Goal: Check status: Check status

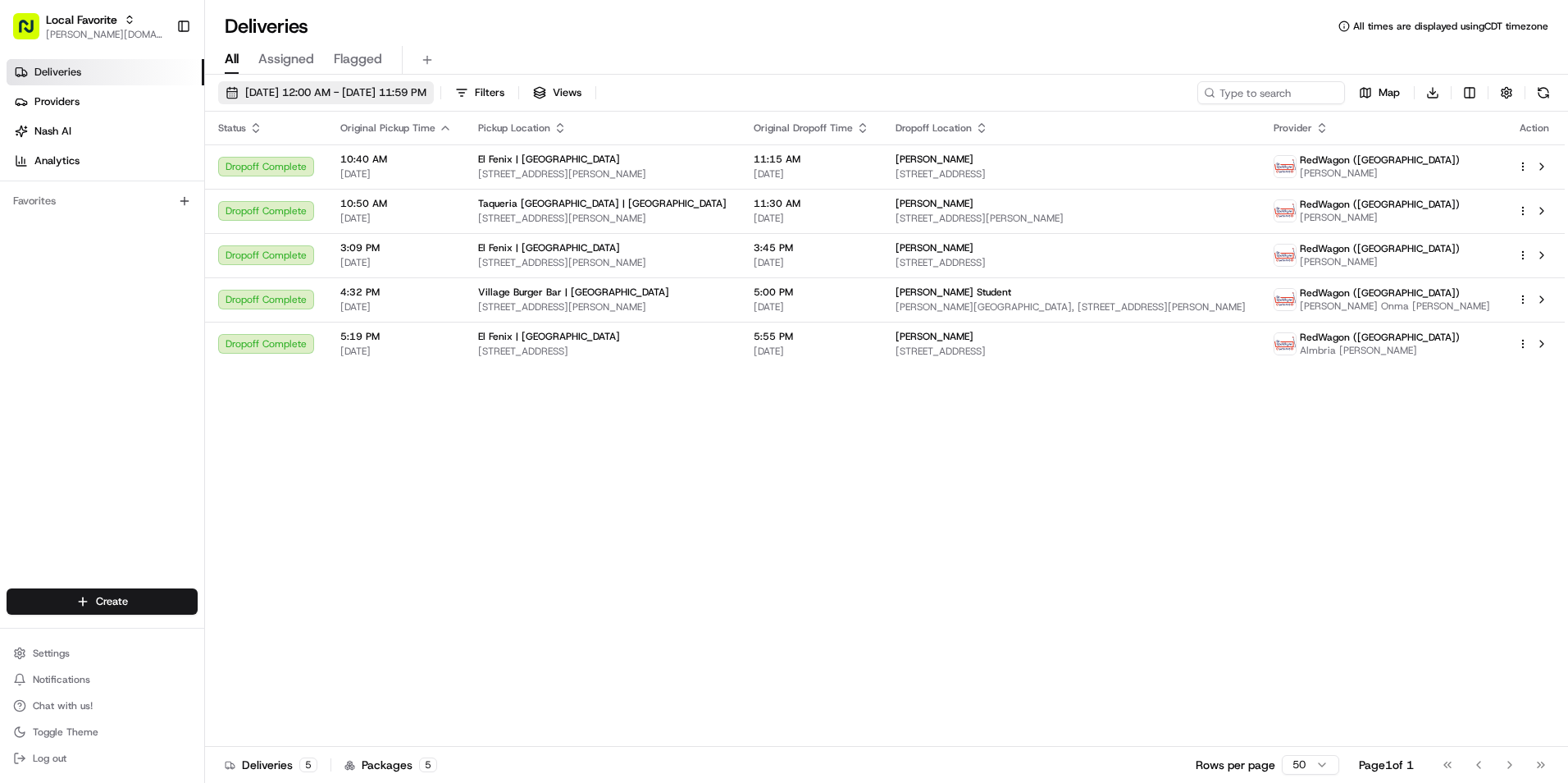
click at [355, 89] on span "[DATE] 12:00 AM - [DATE] 11:59 PM" at bounding box center [335, 92] width 181 height 15
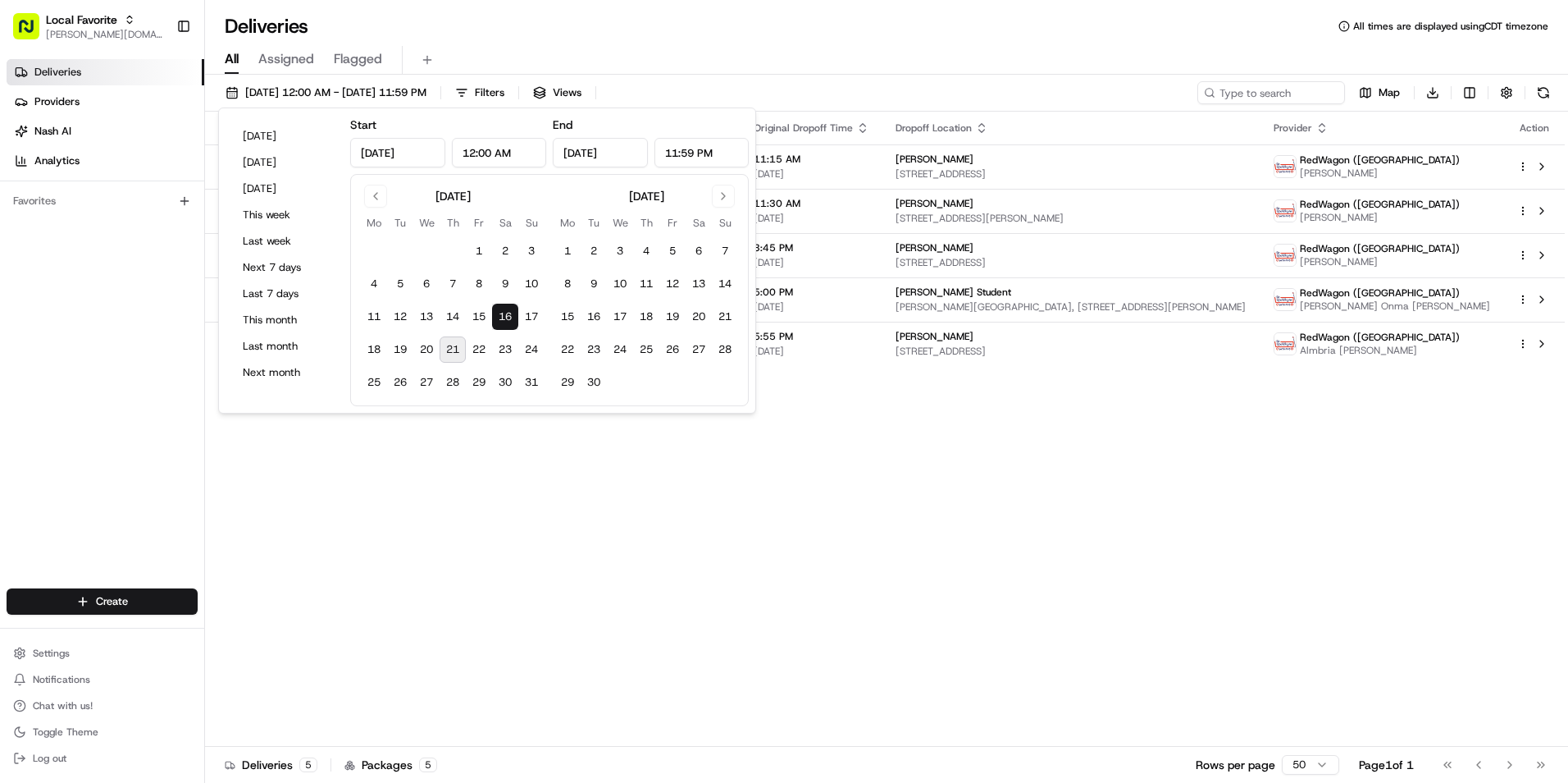
click at [455, 352] on button "21" at bounding box center [452, 349] width 26 height 26
type input "[DATE]"
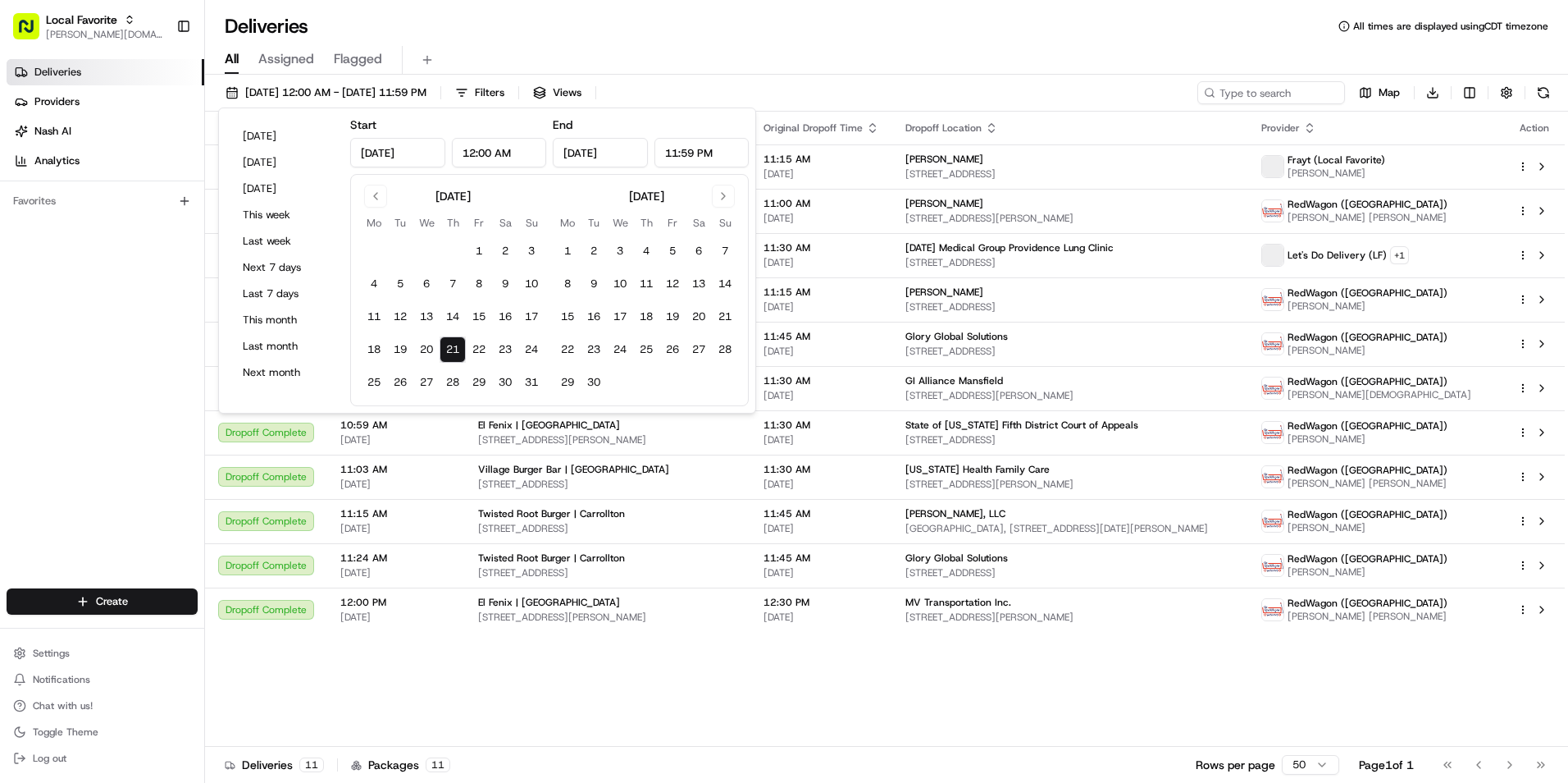
click at [826, 47] on div "All Assigned Flagged" at bounding box center [887, 60] width 1363 height 29
